Goal: Navigation & Orientation: Find specific page/section

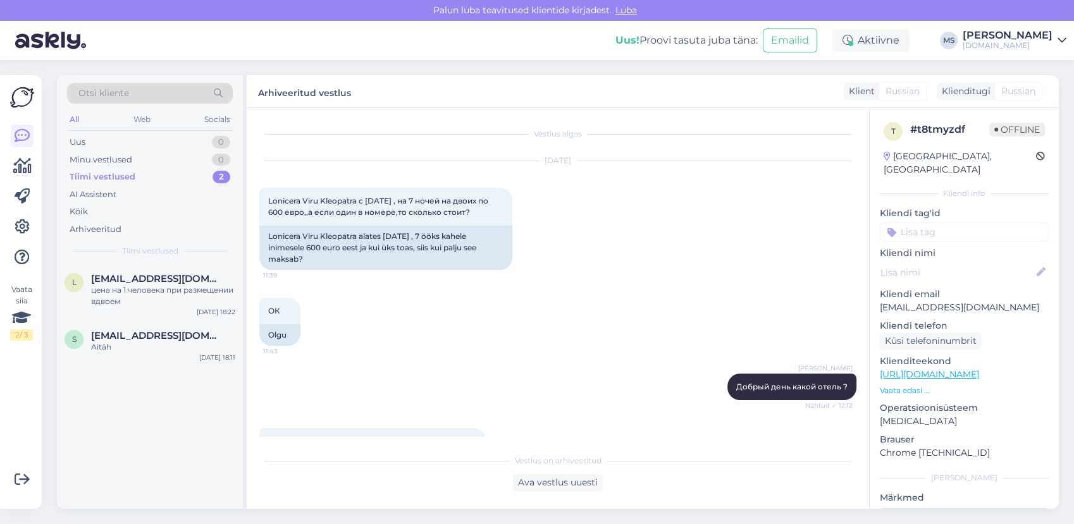
scroll to position [599, 0]
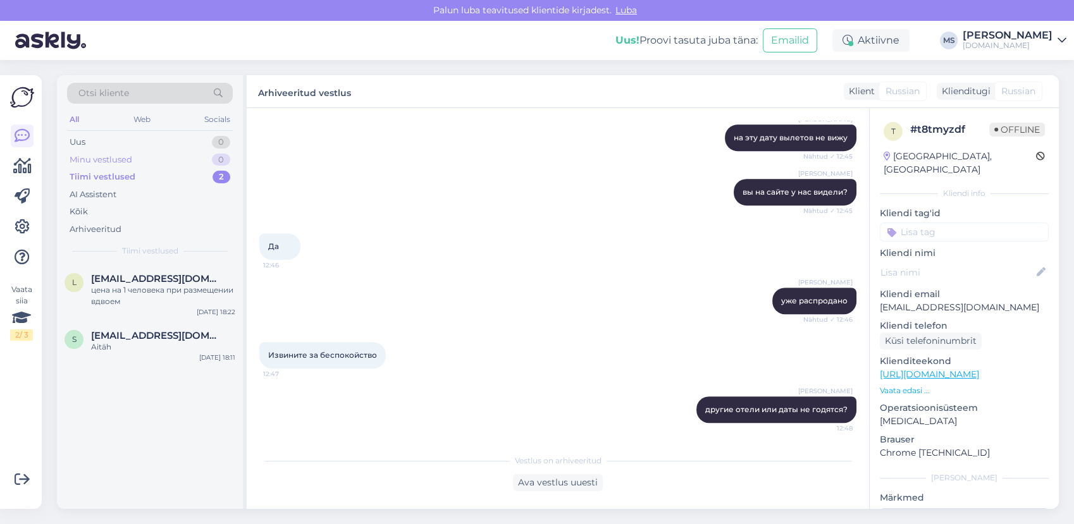
click at [116, 156] on div "Minu vestlused" at bounding box center [101, 160] width 63 height 13
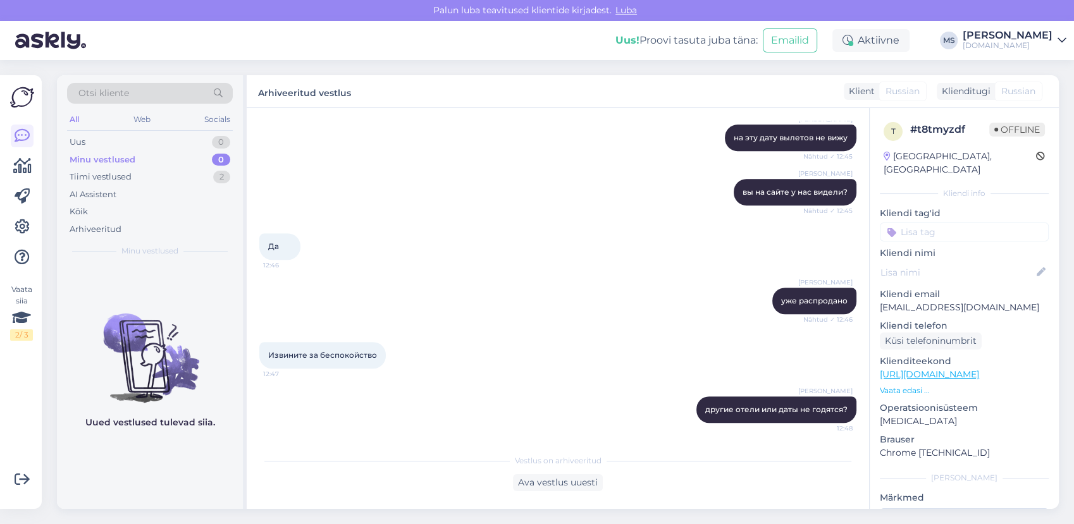
drag, startPoint x: 109, startPoint y: 142, endPoint x: 108, endPoint y: 152, distance: 10.2
click at [109, 144] on div "Uus 0" at bounding box center [150, 142] width 166 height 18
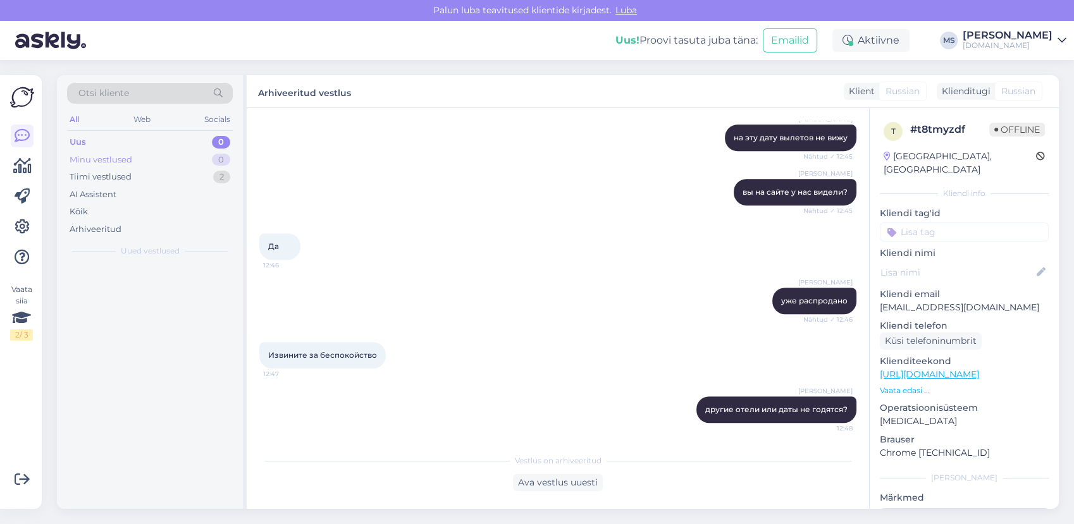
click at [102, 163] on div "Minu vestlused" at bounding box center [101, 160] width 63 height 13
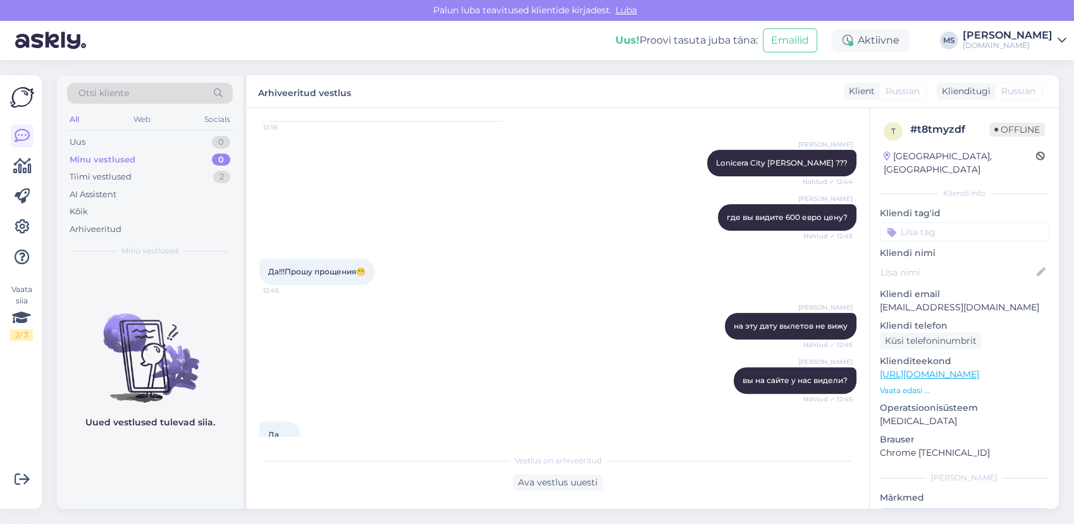
scroll to position [388, 0]
